Goal: Task Accomplishment & Management: Manage account settings

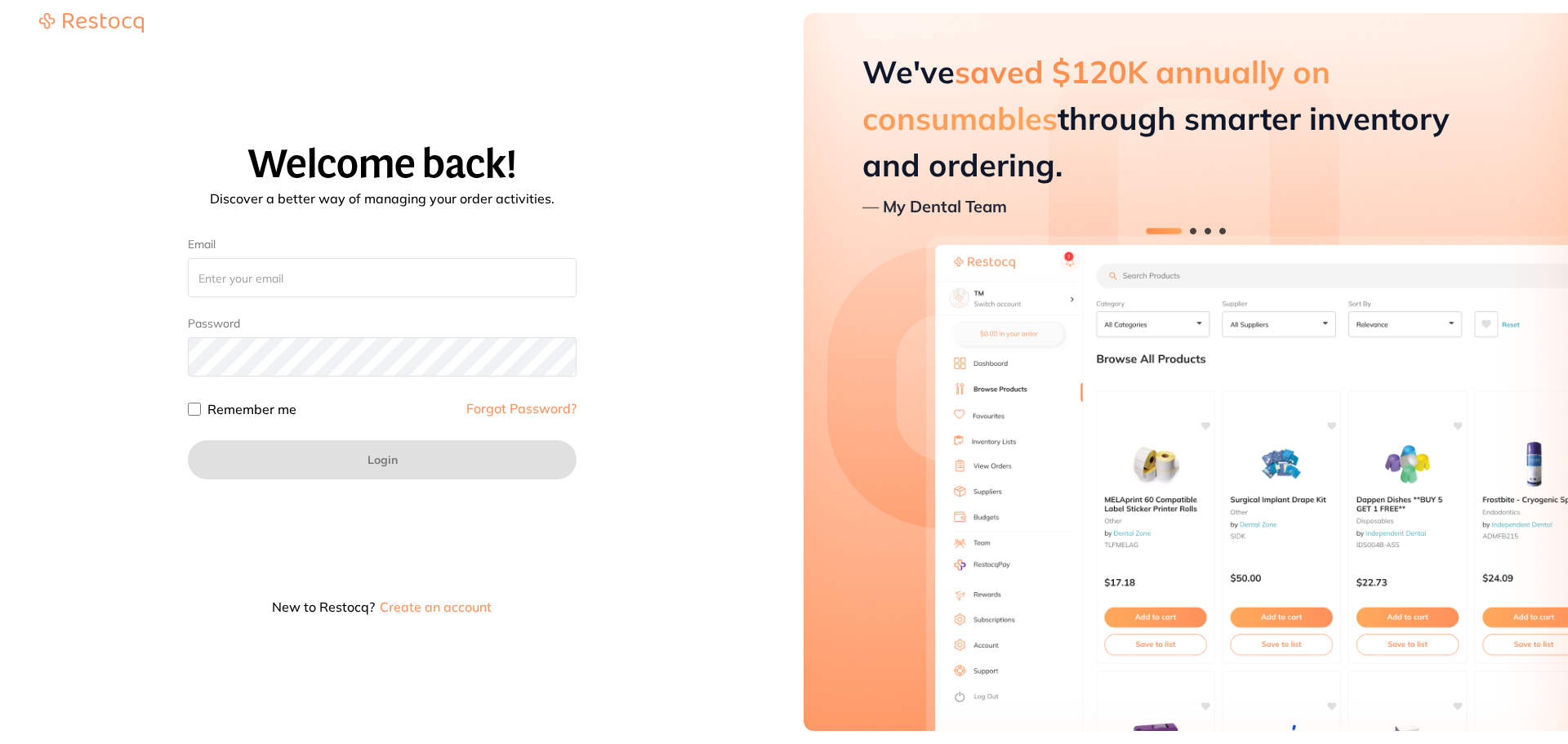
type input "[EMAIL_ADDRESS][DOMAIN_NAME]"
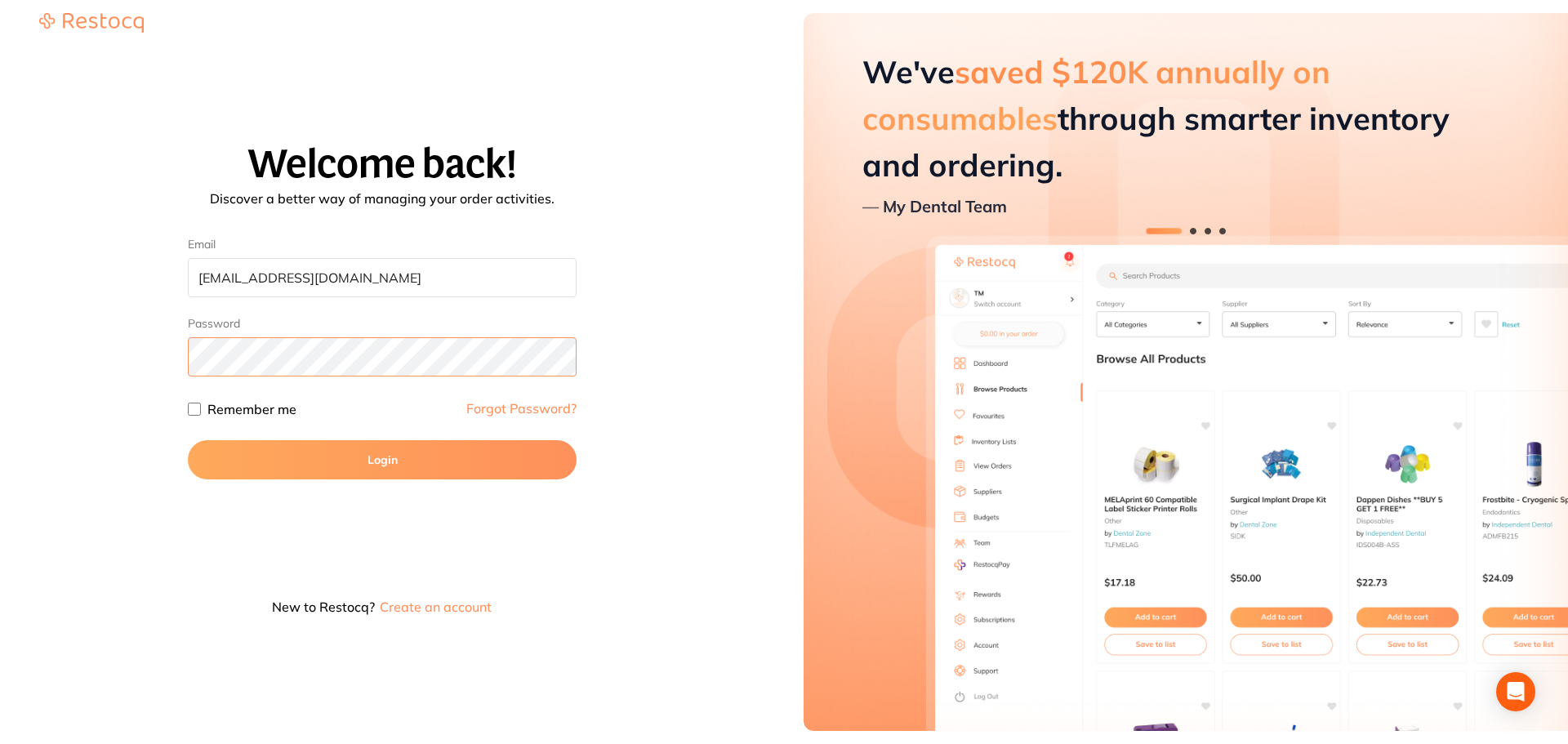
click at [188, 440] on button "Login" at bounding box center [382, 459] width 389 height 39
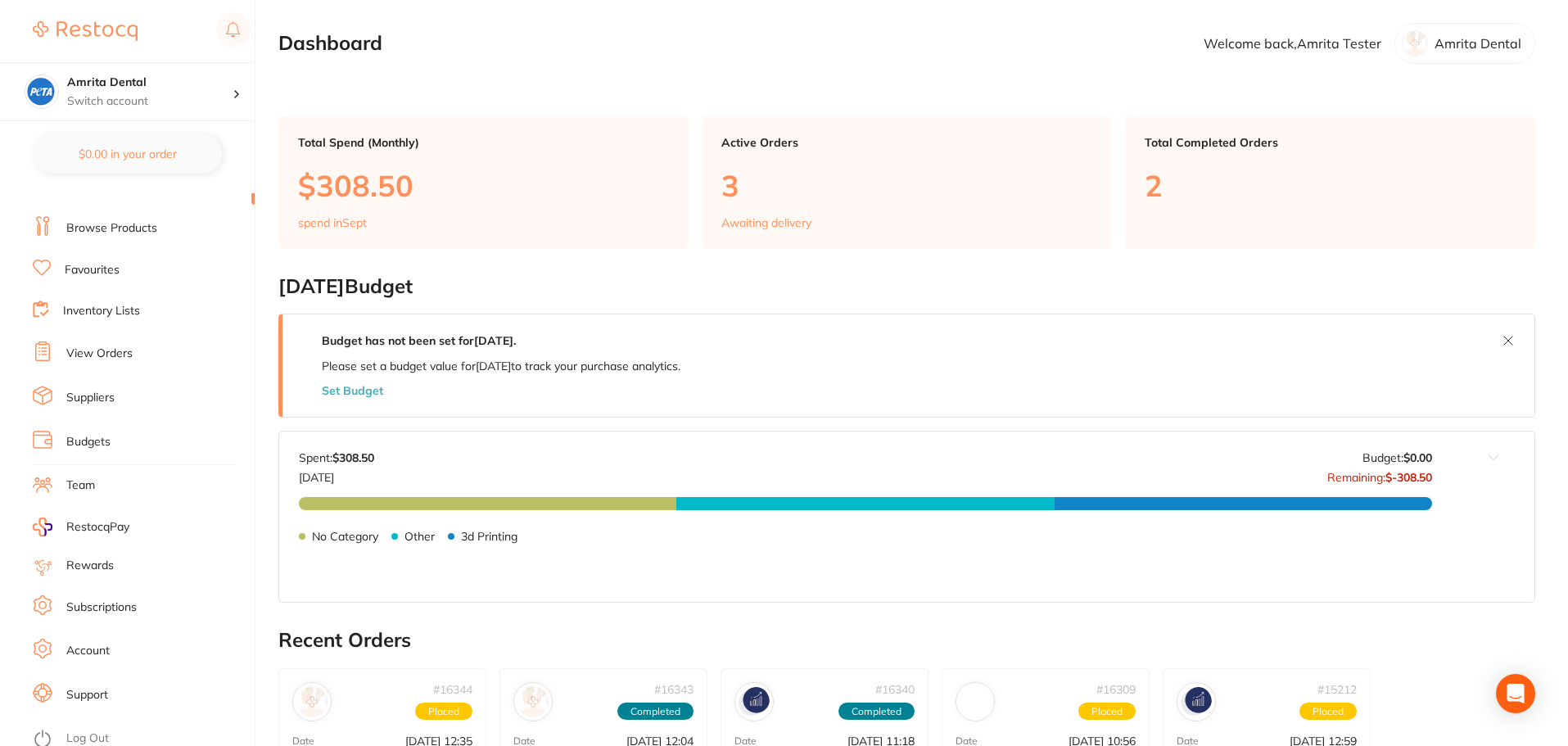
scroll to position [27, 0]
click at [97, 639] on link "Account" at bounding box center [87, 644] width 43 height 16
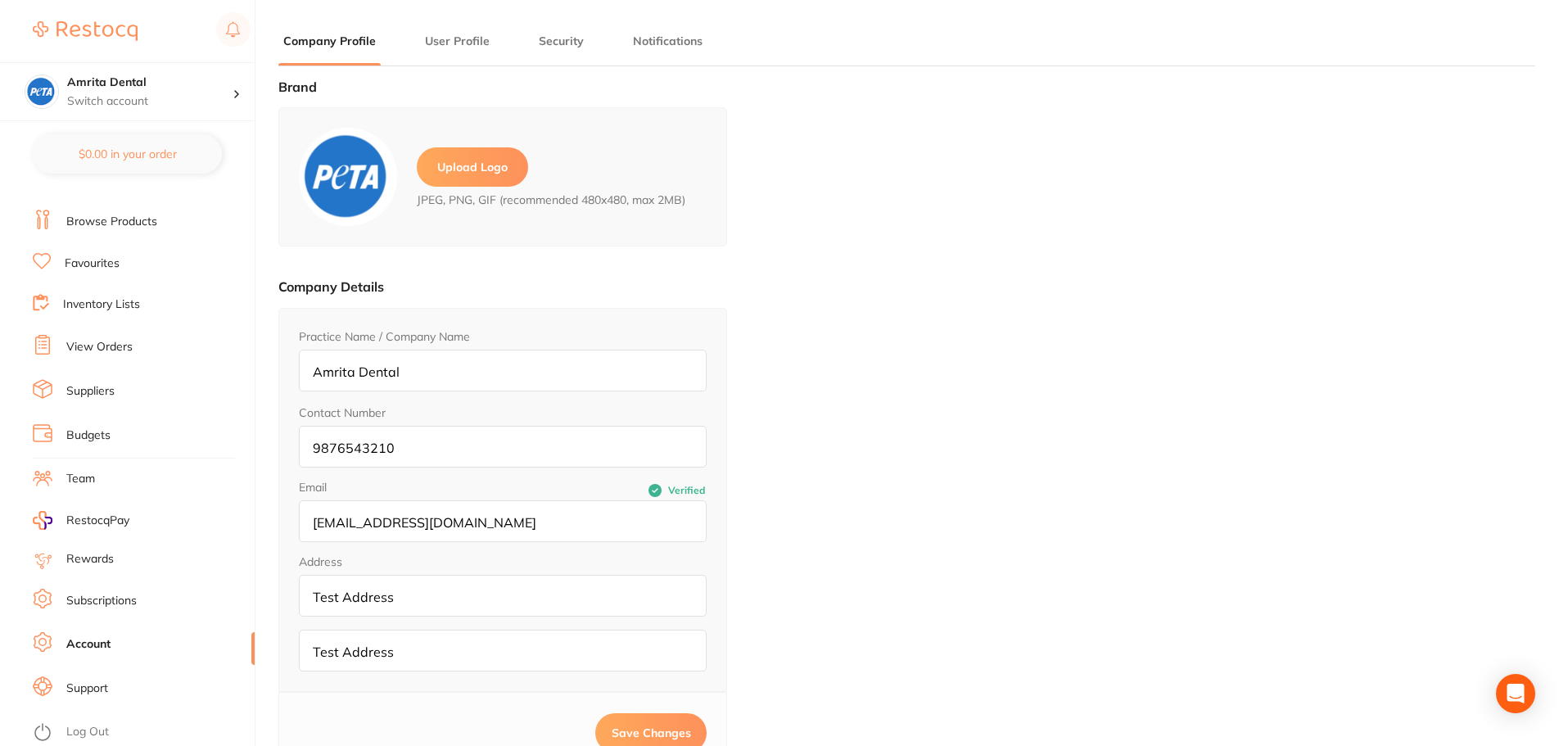
type input "Amrita"
type input "Tester"
type input "[EMAIL_ADDRESS][DOMAIN_NAME]"
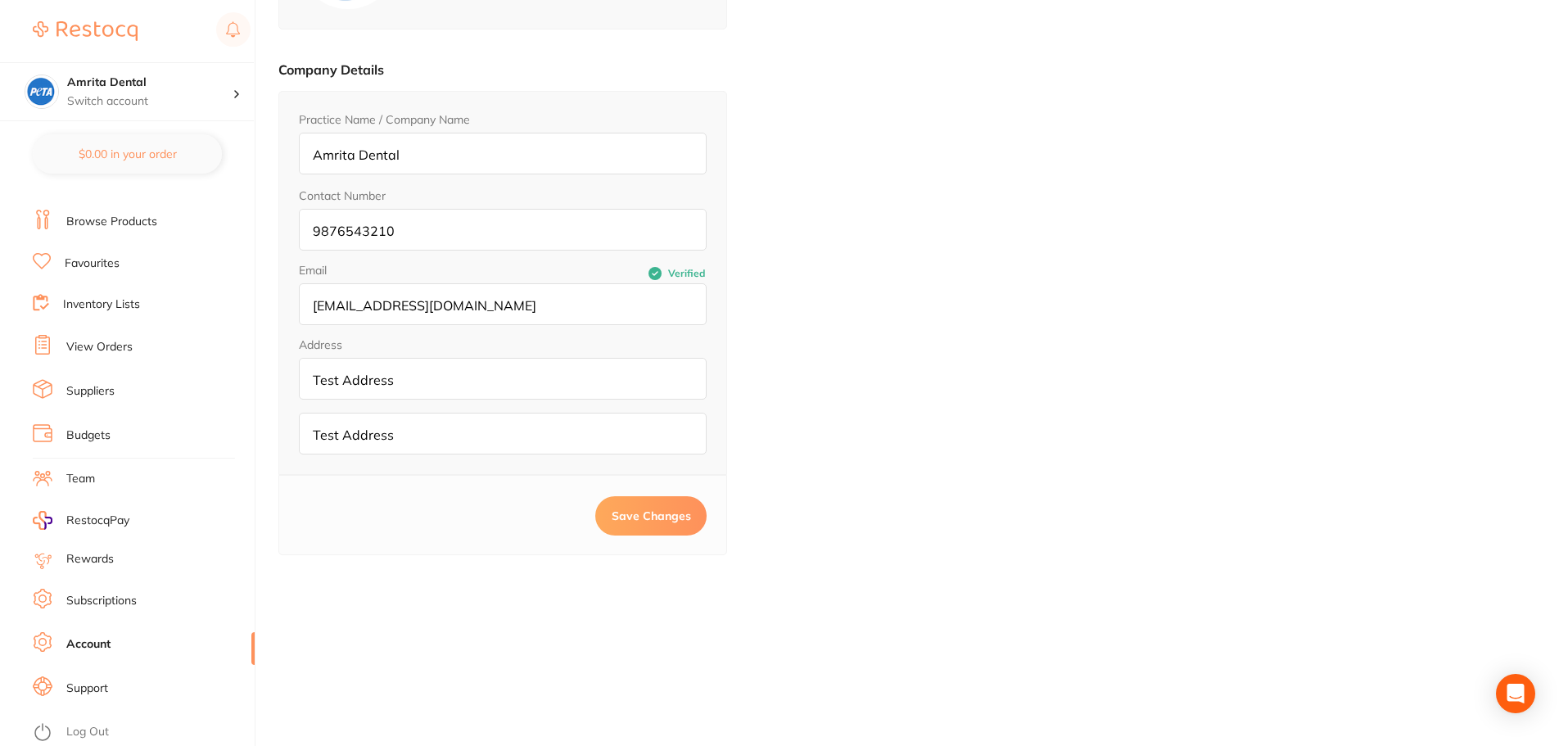
scroll to position [221, 0]
